Goal: Task Accomplishment & Management: Use online tool/utility

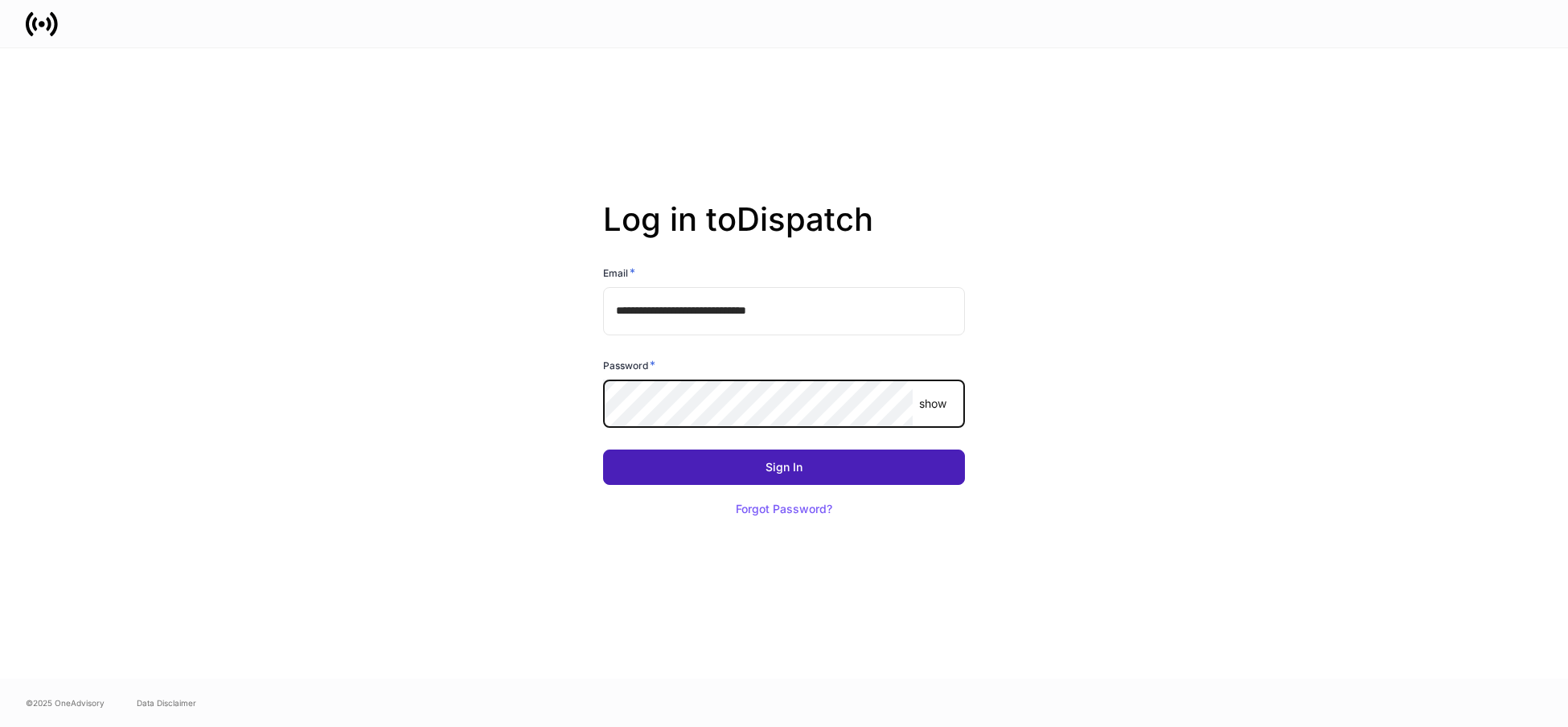
click at [658, 472] on button "Sign In" at bounding box center [784, 466] width 362 height 35
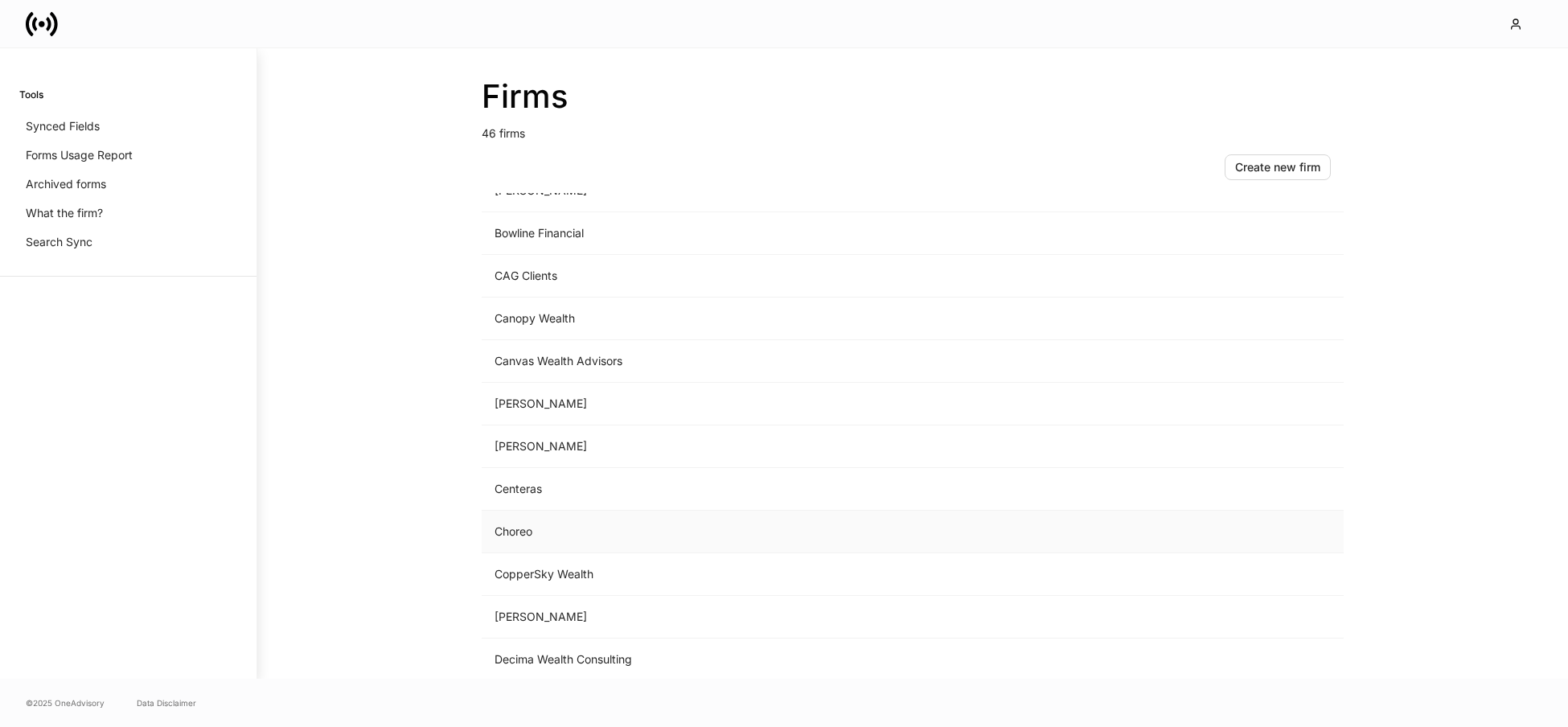
scroll to position [285, 0]
click at [531, 529] on td "Choreo" at bounding box center [779, 531] width 595 height 43
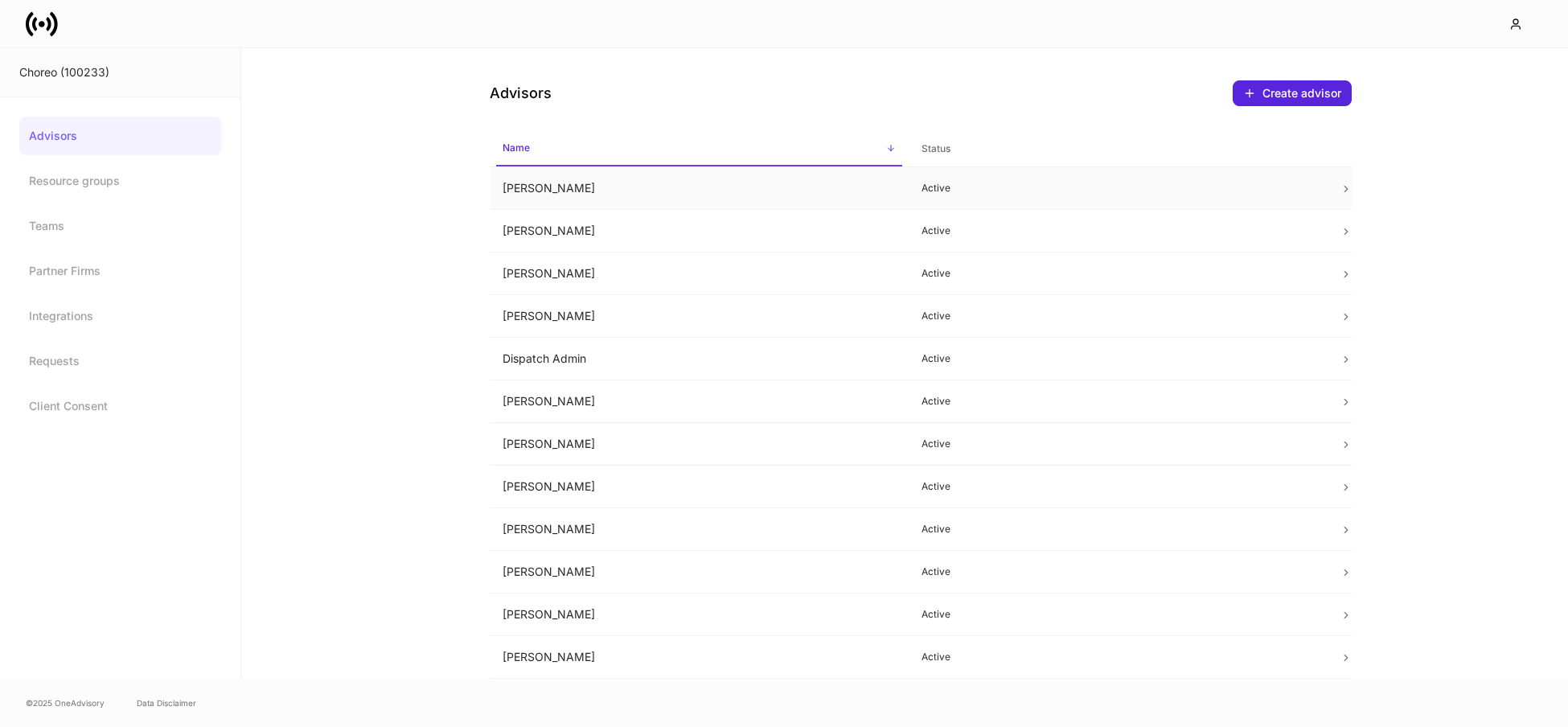
click at [976, 191] on p "Active" at bounding box center [1118, 188] width 393 height 13
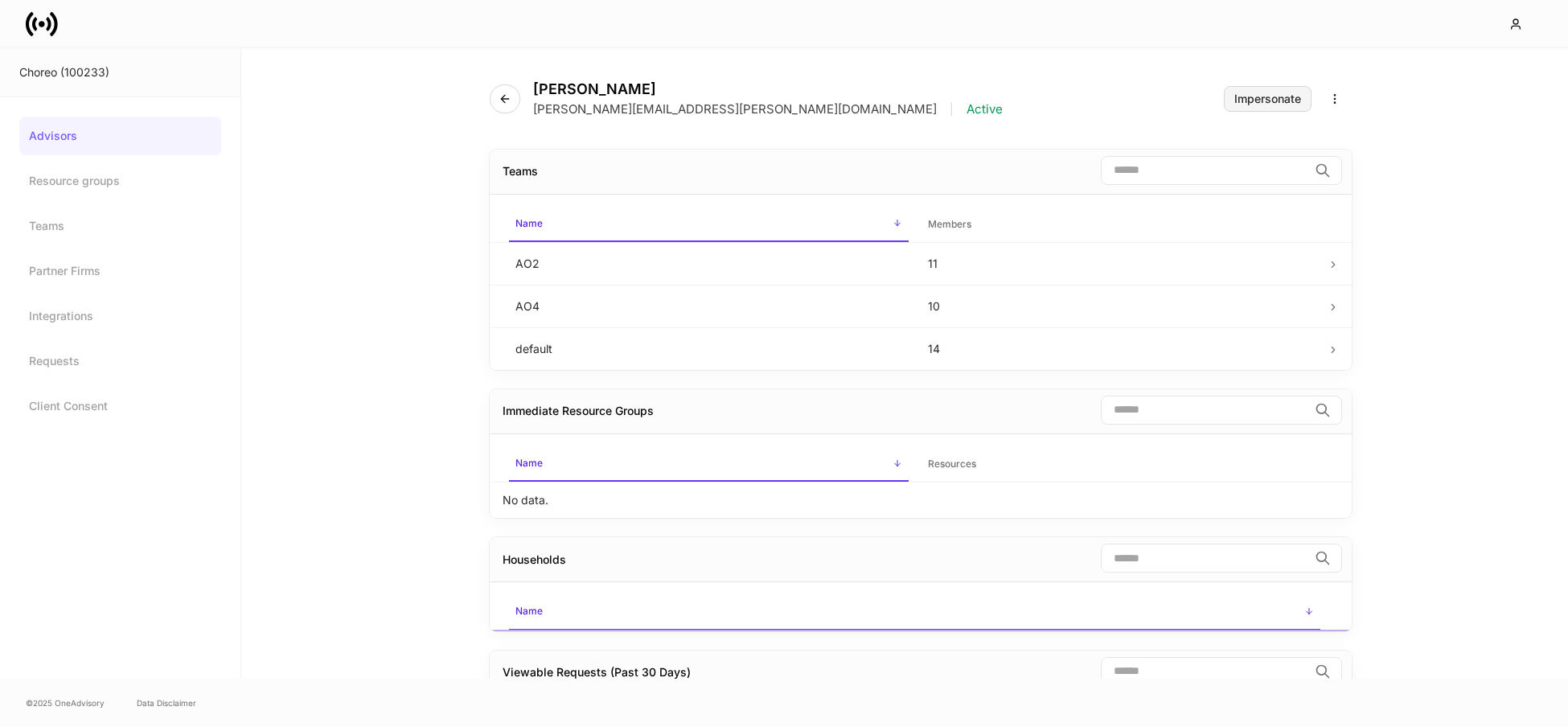
click at [1249, 102] on div "Impersonate" at bounding box center [1267, 99] width 66 height 12
